Goal: Communication & Community: Answer question/provide support

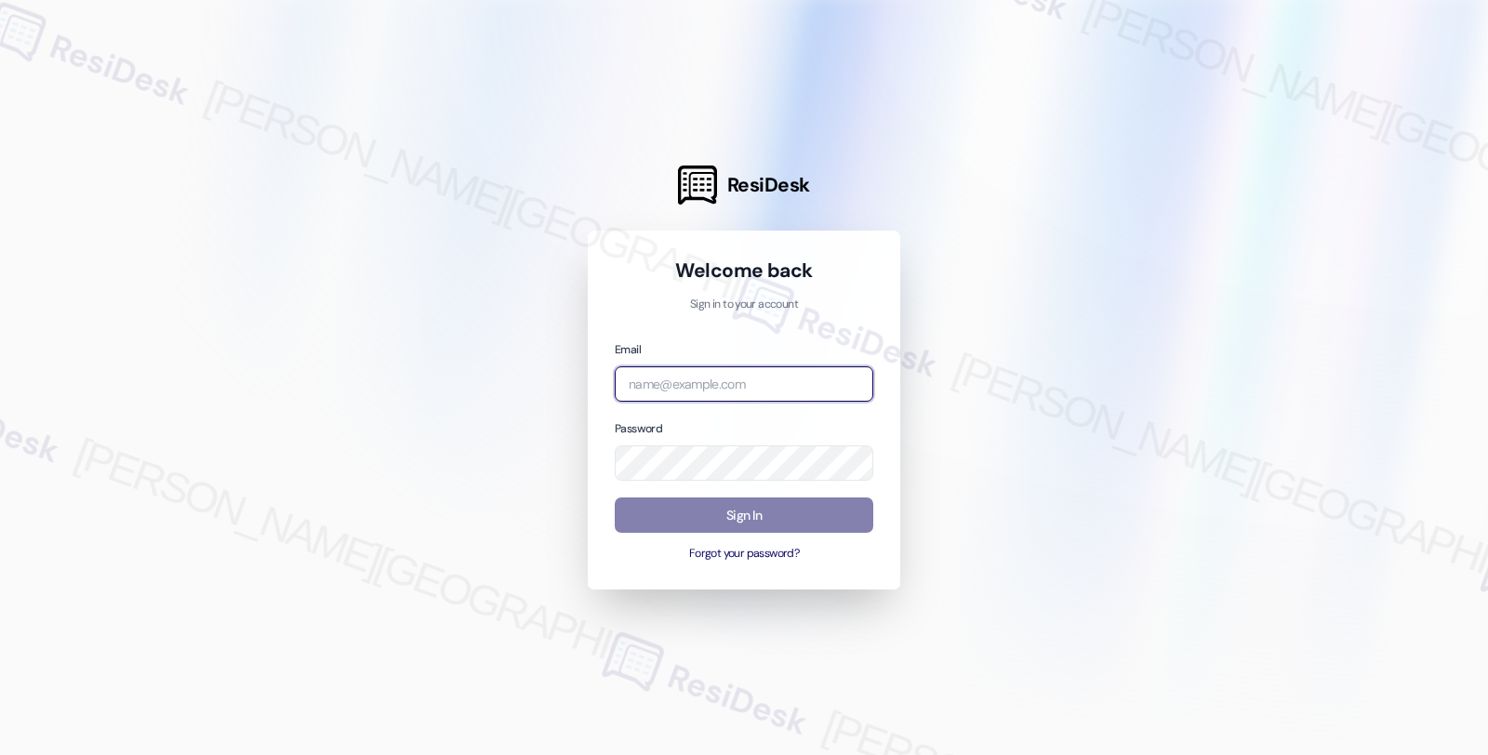
click at [667, 392] on input "email" at bounding box center [744, 384] width 259 height 36
type input "automated-surveys-twelve_rivers_management-fides.[PERSON_NAME]@twelve_rivers_[D…"
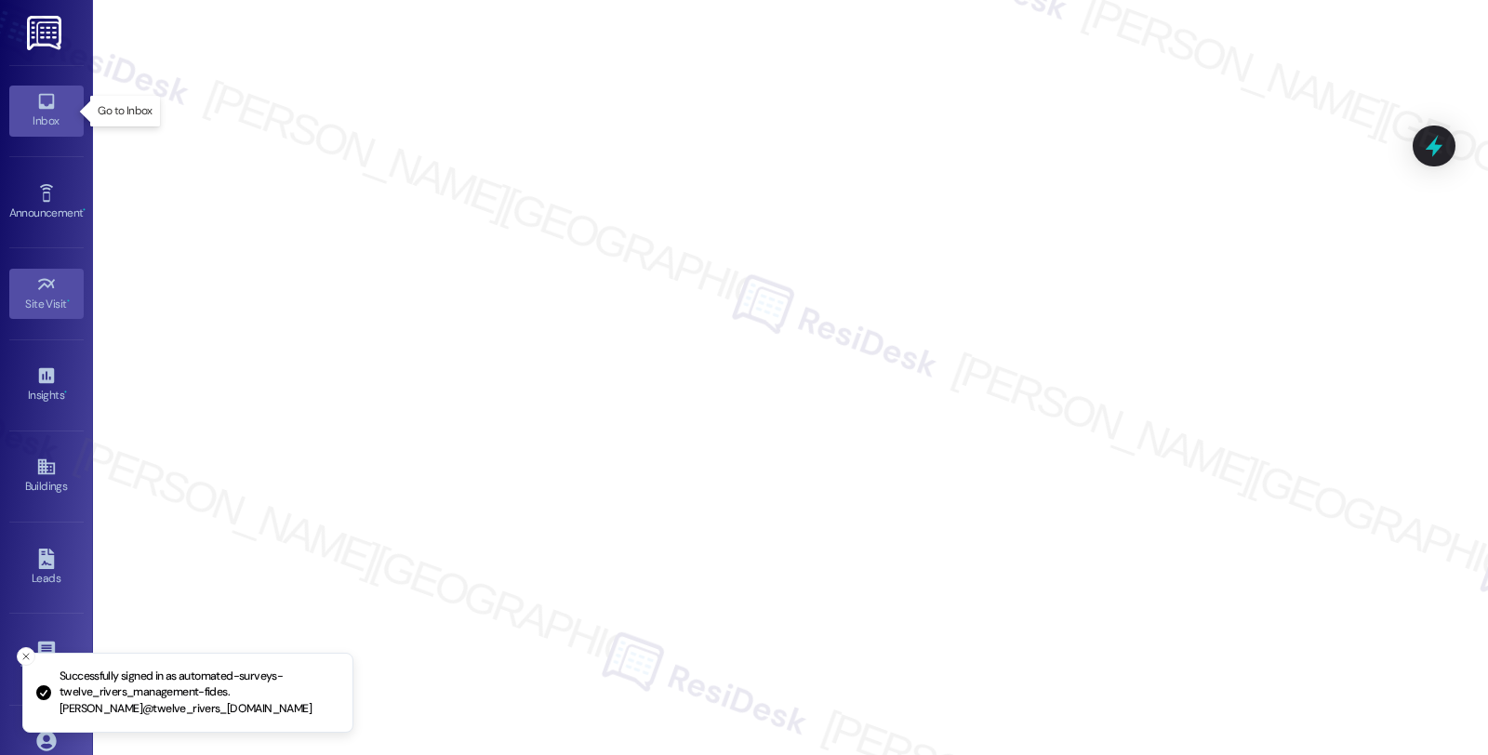
click at [66, 113] on div "Inbox" at bounding box center [46, 121] width 93 height 19
